Goal: Task Accomplishment & Management: Complete application form

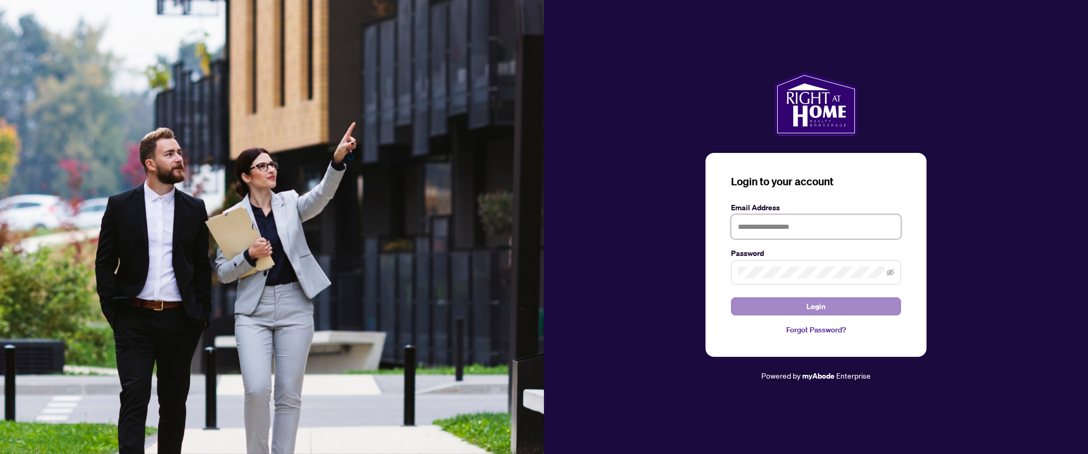
type input "**********"
click at [808, 304] on span "Login" at bounding box center [815, 306] width 19 height 17
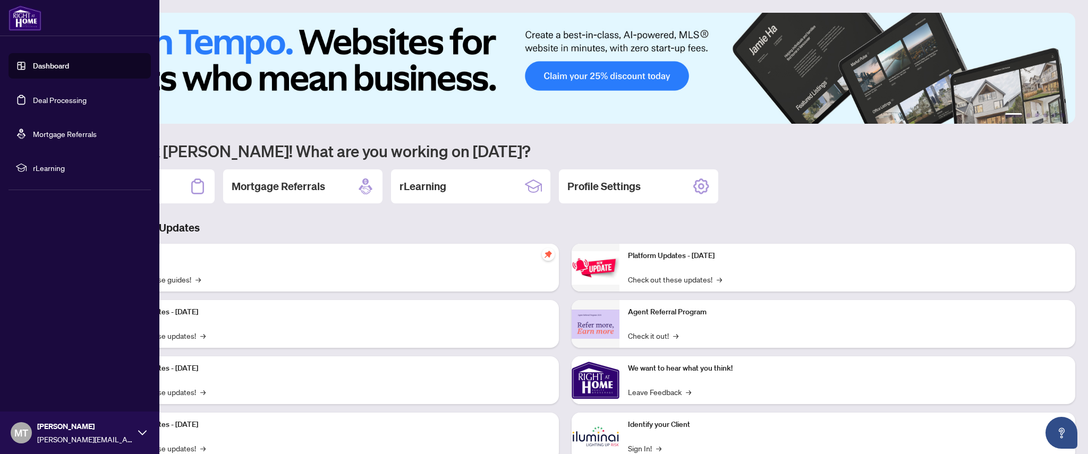
click at [48, 95] on link "Deal Processing" at bounding box center [60, 100] width 54 height 10
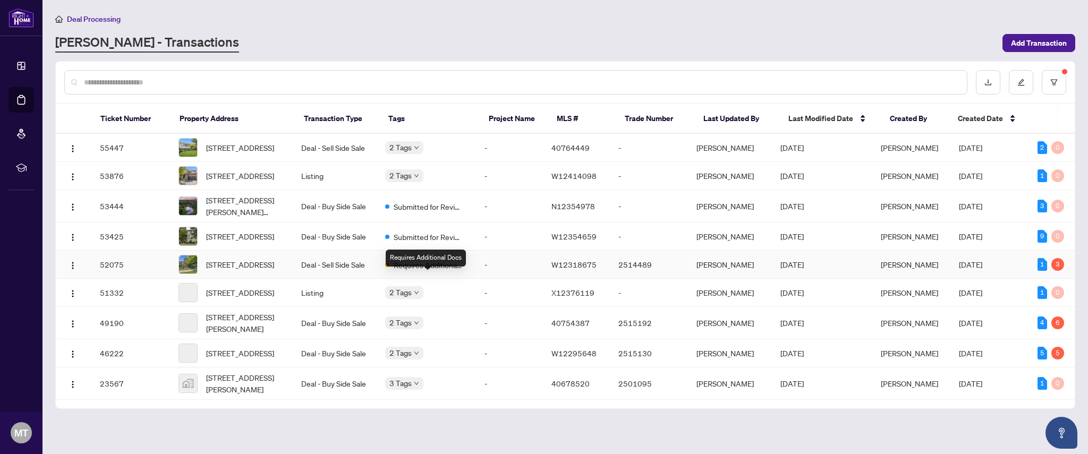
click at [441, 271] on span "Requires Additional Docs" at bounding box center [428, 265] width 69 height 12
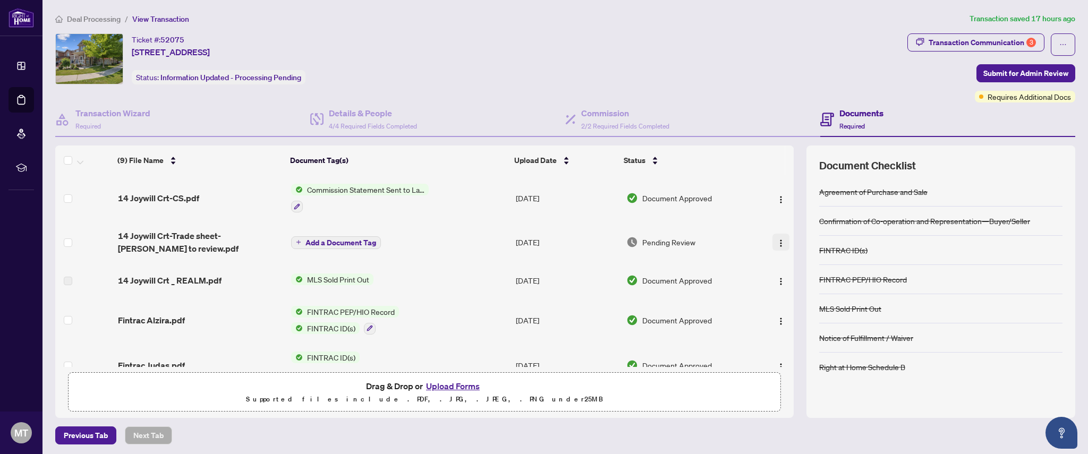
click at [778, 241] on img "button" at bounding box center [781, 243] width 8 height 8
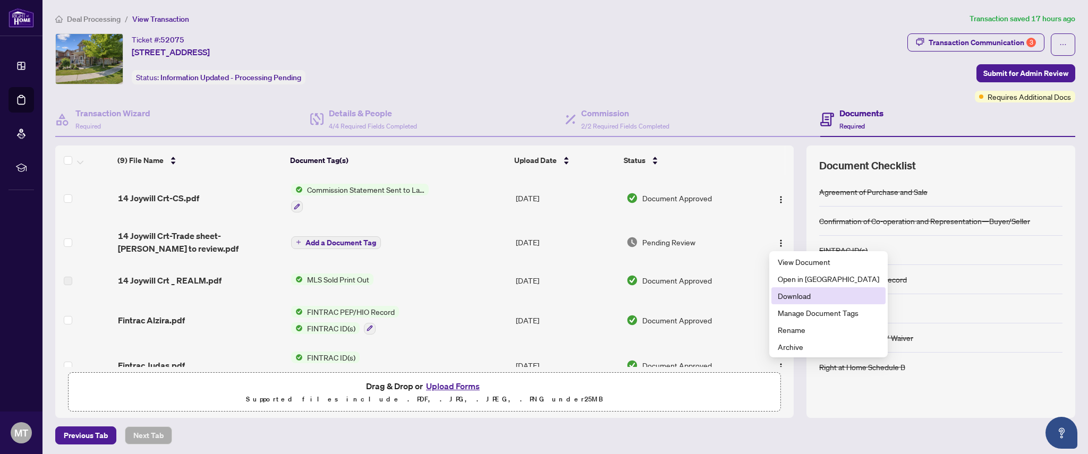
click at [786, 296] on span "Download" at bounding box center [828, 296] width 101 height 12
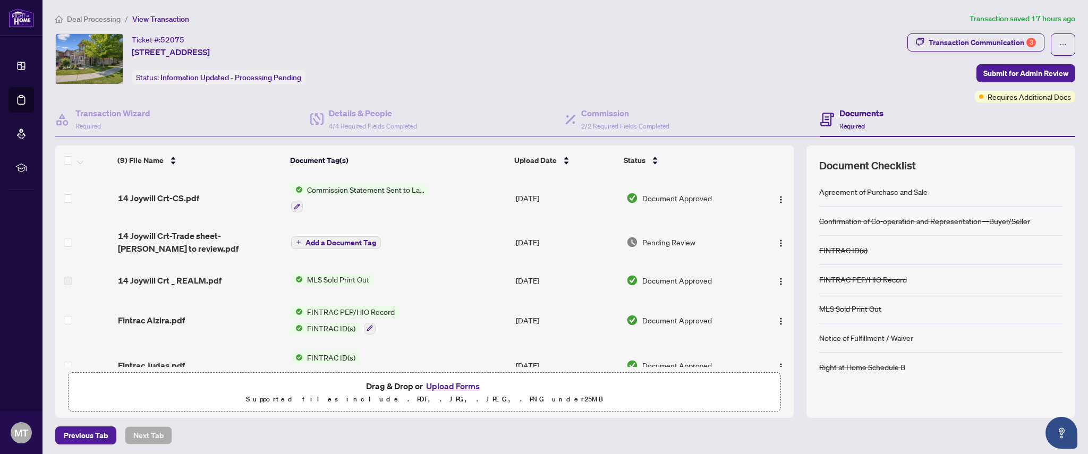
click at [451, 385] on button "Upload Forms" at bounding box center [453, 386] width 60 height 14
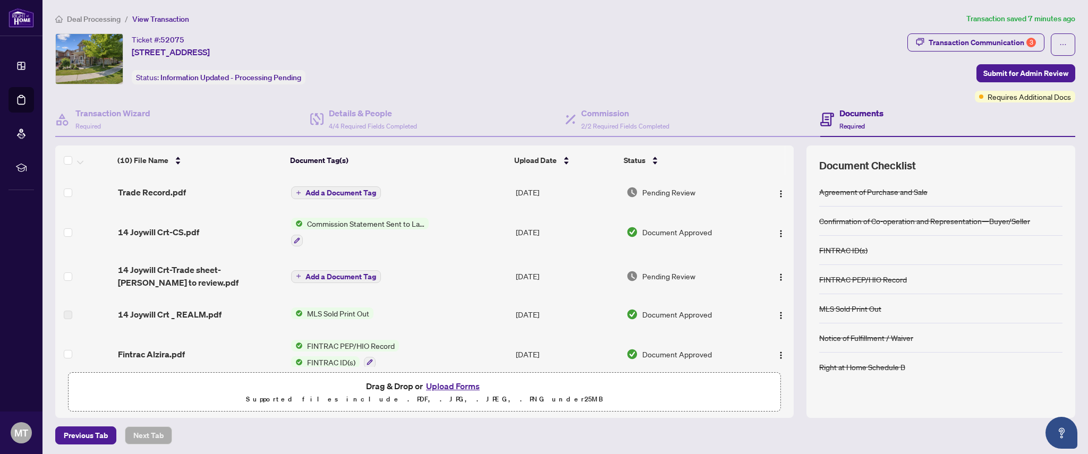
click at [442, 385] on button "Upload Forms" at bounding box center [453, 386] width 60 height 14
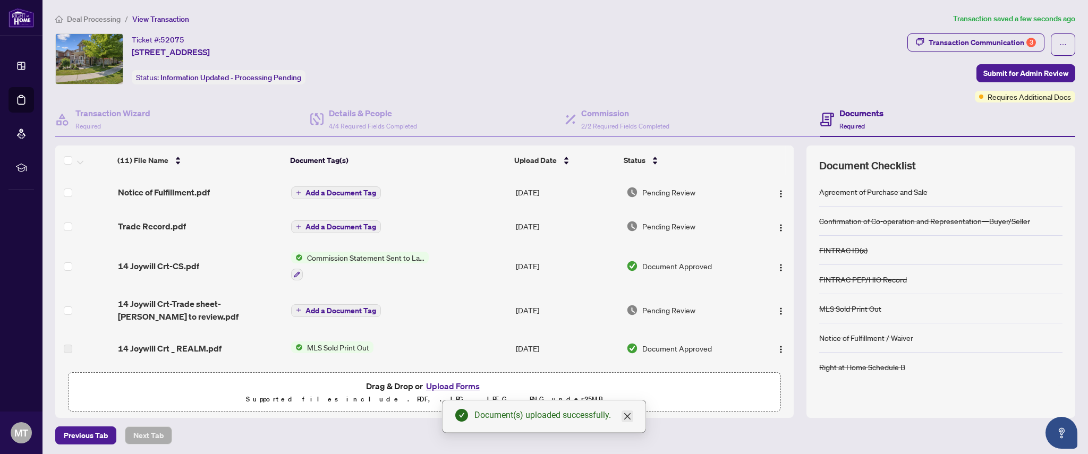
click at [625, 414] on icon "close" at bounding box center [627, 416] width 6 height 6
click at [469, 388] on button "Upload Forms" at bounding box center [453, 386] width 60 height 14
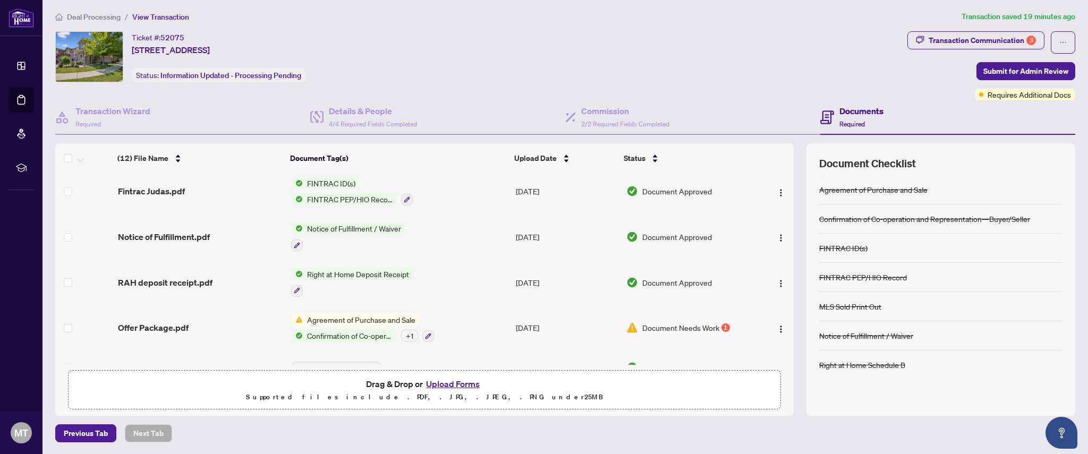
scroll to position [293, 0]
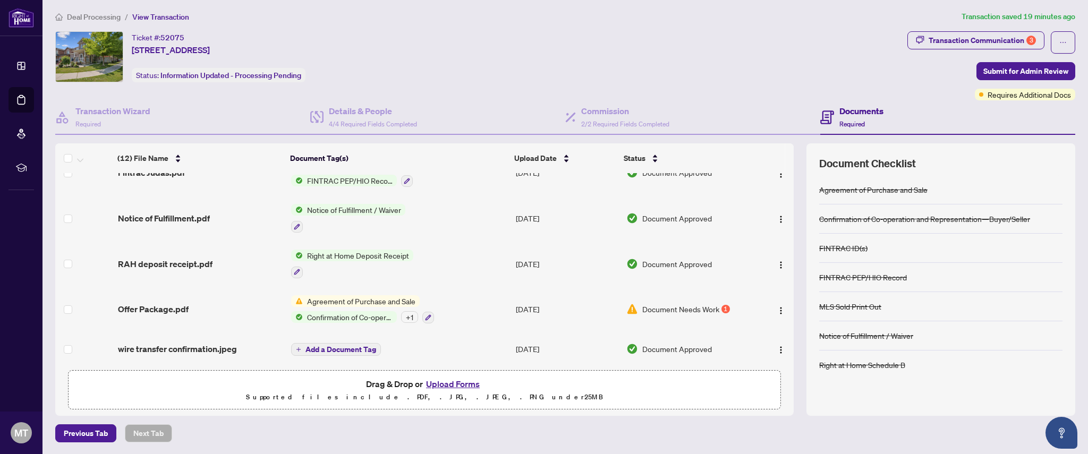
click at [450, 384] on button "Upload Forms" at bounding box center [453, 384] width 60 height 14
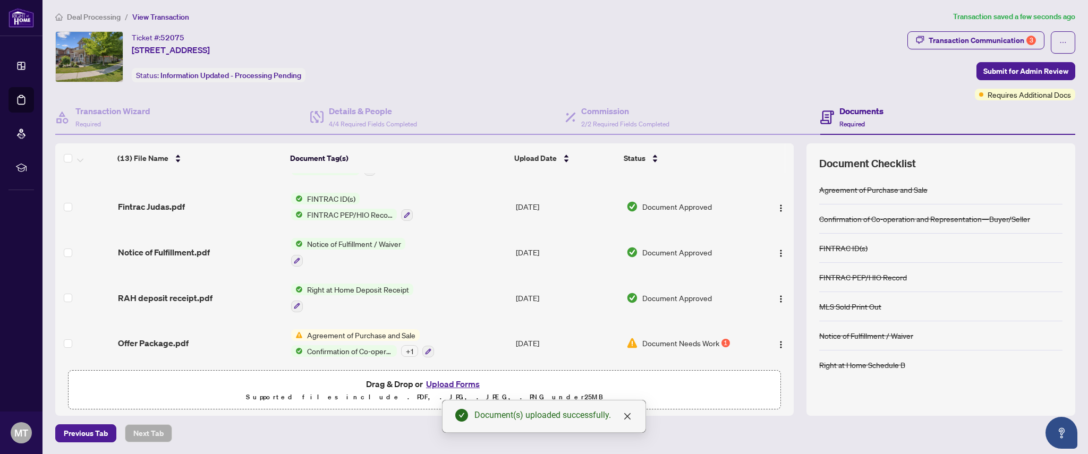
scroll to position [327, 0]
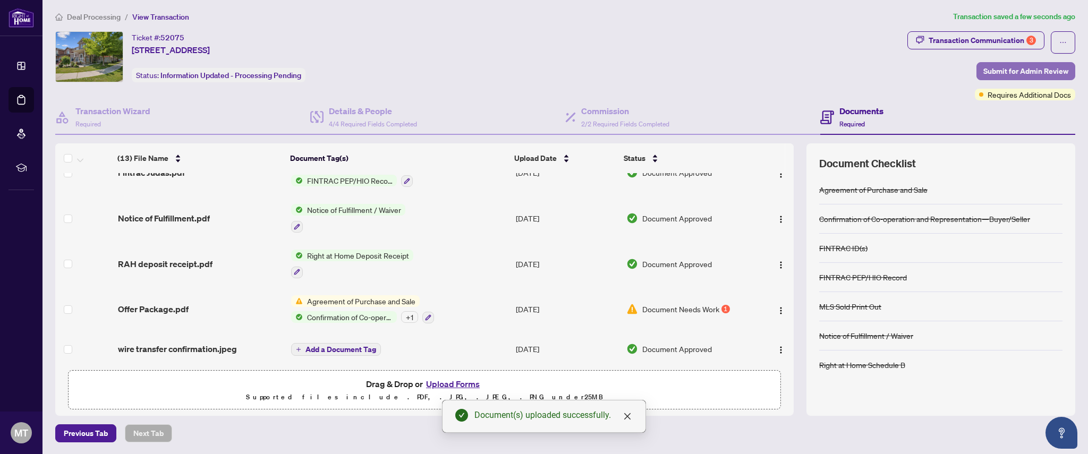
click at [1010, 68] on span "Submit for Admin Review" at bounding box center [1025, 71] width 85 height 17
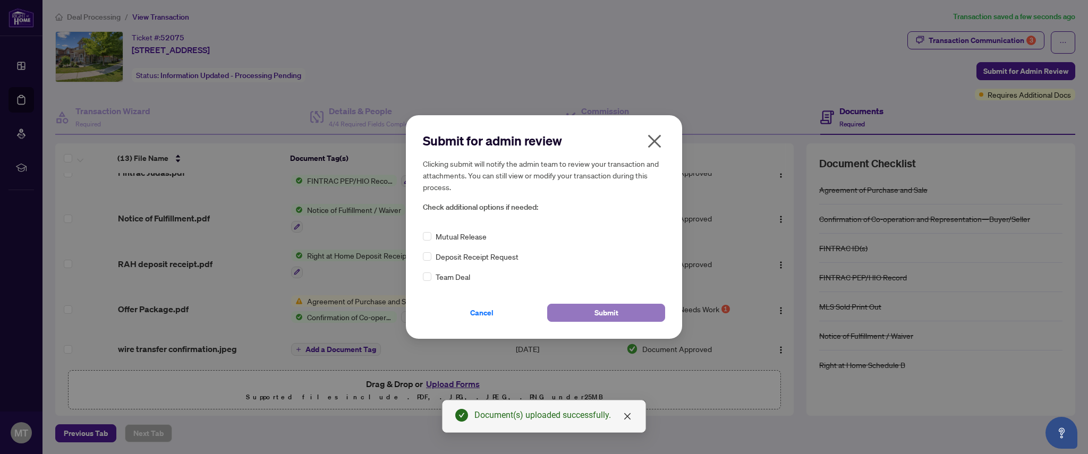
click at [575, 311] on button "Submit" at bounding box center [606, 313] width 118 height 18
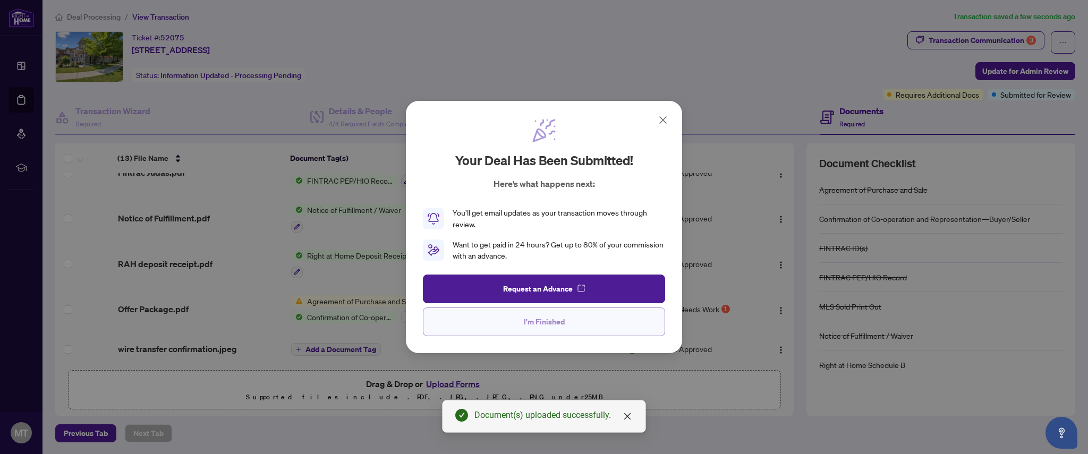
click at [548, 320] on span "I'm Finished" at bounding box center [544, 321] width 41 height 17
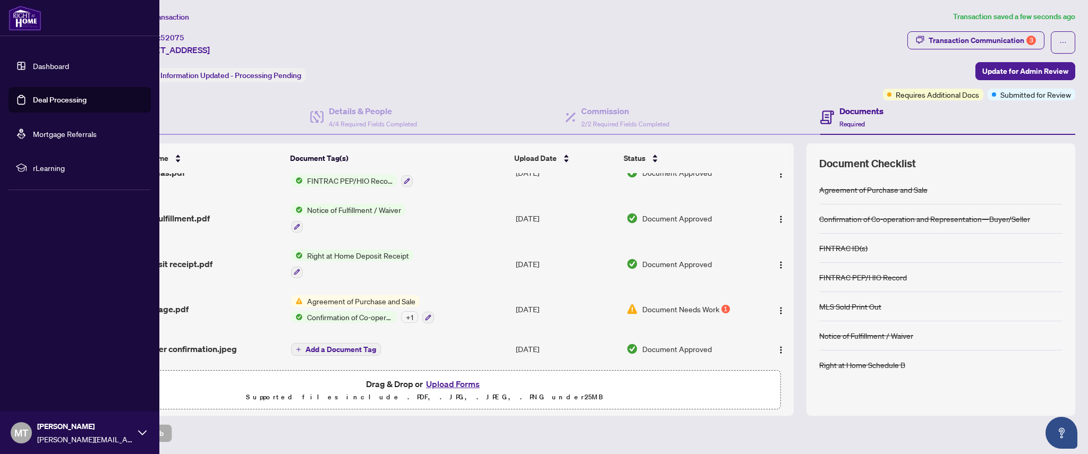
click at [58, 104] on link "Deal Processing" at bounding box center [60, 100] width 54 height 10
